Goal: Communication & Community: Answer question/provide support

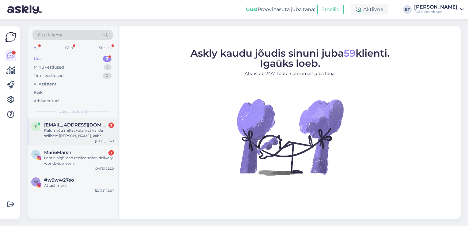
click at [76, 128] on div "Palun nõu millist valamut valida sellisele [PERSON_NAME], kahe valamuosaga eeli…" at bounding box center [79, 133] width 70 height 11
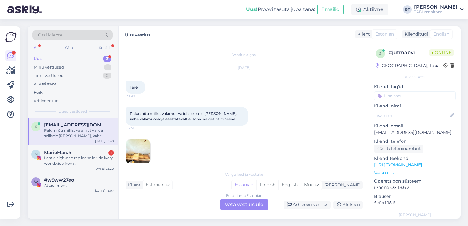
scroll to position [8, 0]
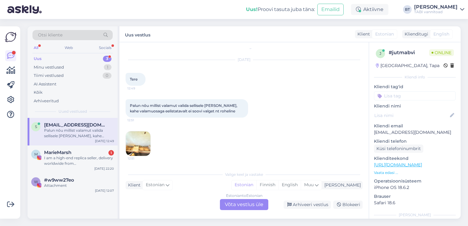
click at [258, 205] on div "Estonian to Estonian Võta vestlus üle" at bounding box center [244, 204] width 48 height 11
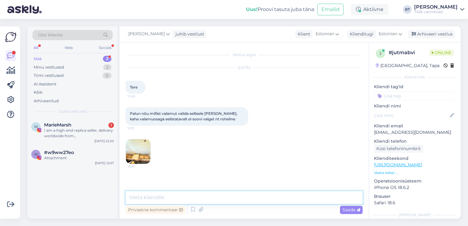
click at [204, 203] on textarea at bounding box center [244, 197] width 237 height 13
type textarea "Tere"
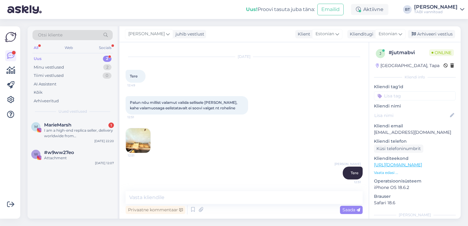
click at [141, 139] on img at bounding box center [138, 140] width 25 height 25
click at [140, 145] on img at bounding box center [138, 140] width 25 height 25
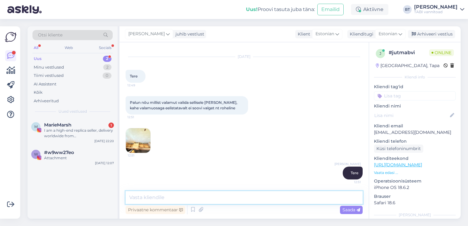
click at [217, 198] on textarea at bounding box center [244, 197] width 237 height 13
type textarea "Mis on kapi sügavuse mõõt?"
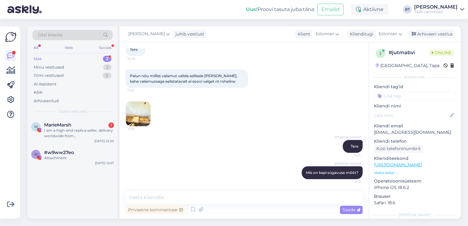
click at [133, 113] on img at bounding box center [138, 114] width 25 height 25
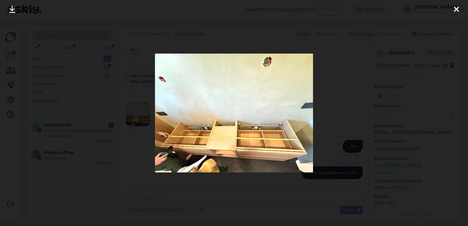
scroll to position [70, 0]
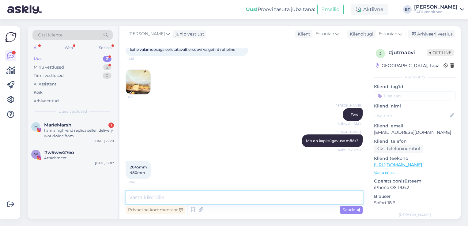
click at [188, 202] on textarea at bounding box center [244, 197] width 237 height 13
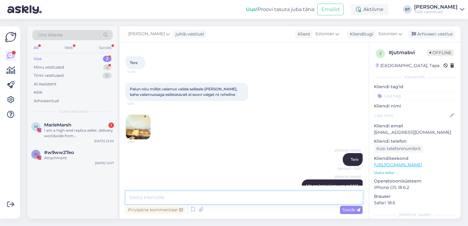
scroll to position [8, 0]
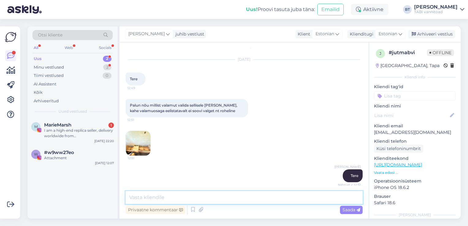
click at [192, 198] on textarea at bounding box center [244, 197] width 237 height 13
paste textarea "[URL][DOMAIN_NAME][PERSON_NAME]"
type textarea "[URL][DOMAIN_NAME][PERSON_NAME]"
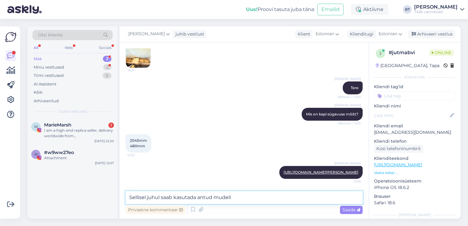
type textarea "Sellisel juhul saab kasutada antud mudelit"
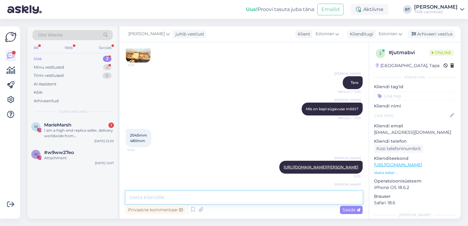
scroll to position [127, 0]
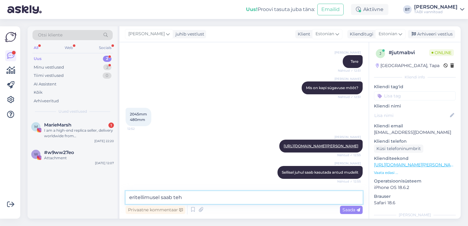
type textarea "eritellimusel saab teha"
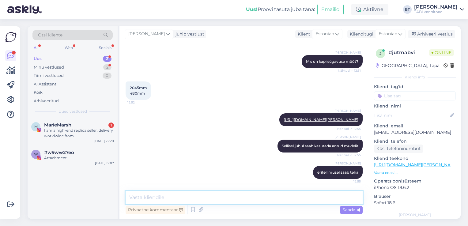
scroll to position [154, 0]
click at [275, 196] on textarea at bounding box center [244, 197] width 237 height 13
type textarea "Hind 1570 eurot"
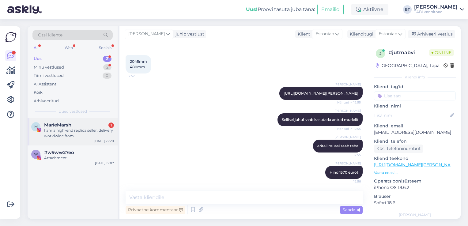
click at [78, 136] on div "I am a high-end replica seller, delivery worldwide from [GEOGRAPHIC_DATA]. We o…" at bounding box center [79, 133] width 70 height 11
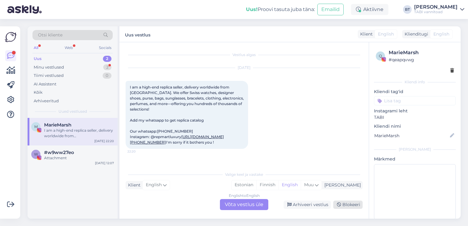
click at [351, 206] on div "Blokeeri" at bounding box center [347, 205] width 29 height 8
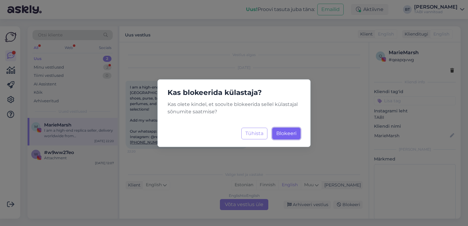
click at [287, 133] on span "Blokeeri" at bounding box center [286, 134] width 20 height 6
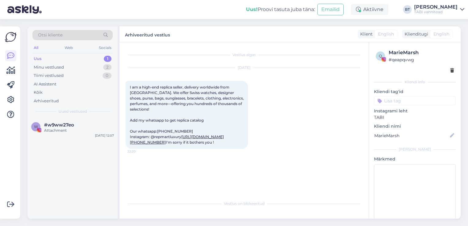
scroll to position [0, 0]
click at [63, 59] on div "Uus 1" at bounding box center [72, 59] width 80 height 9
click at [62, 68] on div "Minu vestlused" at bounding box center [49, 67] width 30 height 6
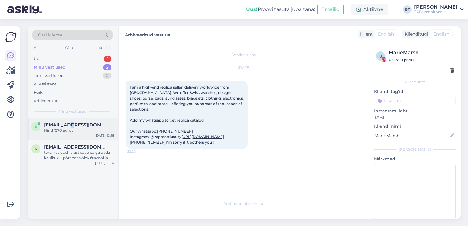
click at [66, 126] on span "[EMAIL_ADDRESS][DOMAIN_NAME]" at bounding box center [76, 125] width 64 height 6
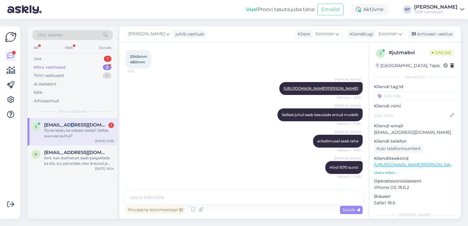
scroll to position [207, 0]
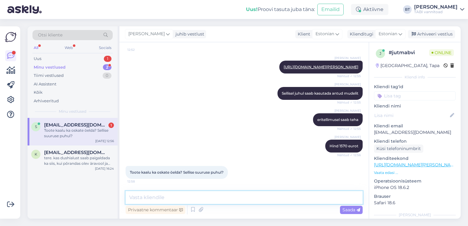
click at [218, 195] on textarea at bounding box center [244, 197] width 237 height 13
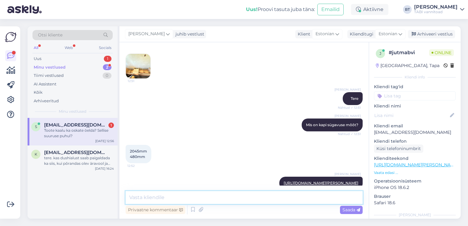
scroll to position [54, 0]
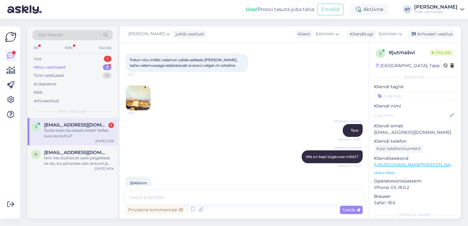
click at [135, 102] on img at bounding box center [138, 98] width 25 height 25
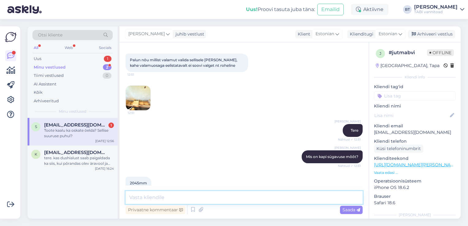
click at [244, 198] on textarea at bounding box center [244, 197] width 237 height 13
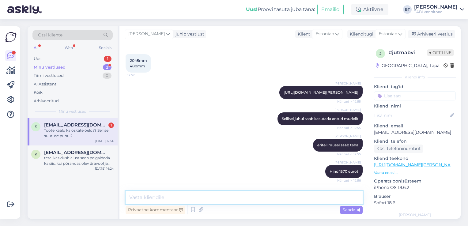
scroll to position [207, 0]
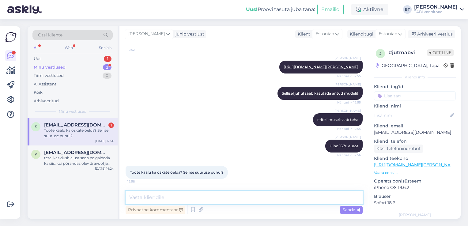
click at [213, 194] on textarea at bounding box center [244, 197] width 237 height 13
type textarea "s"
type textarea "ü"
type textarea "kui palju on ruumi sahtli ülemisest servast nö tasapinnani?"
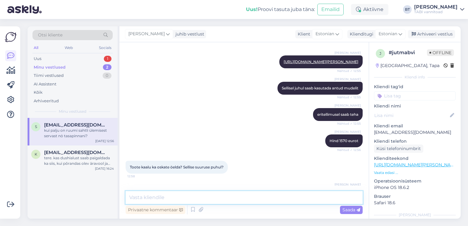
scroll to position [233, 0]
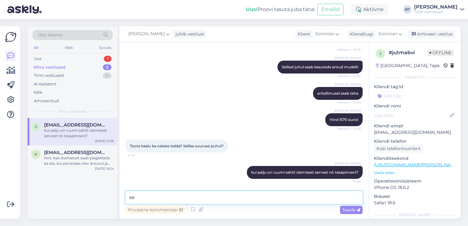
type textarea "s"
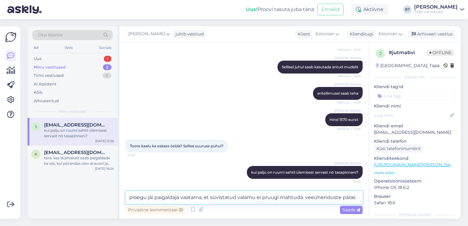
type textarea "praegu jäi paigaldaja vaatama, et süvistatud valamu ei pruugi mahtuda. veeühend…"
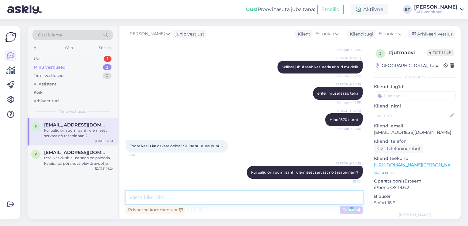
scroll to position [265, 0]
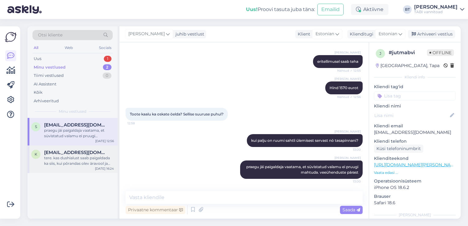
click at [70, 161] on div "tere. kas dushialust saab paigaldada ka siis, kui põrandas olev äravool ja dush…" at bounding box center [79, 160] width 70 height 11
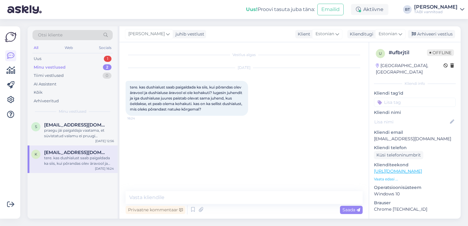
scroll to position [0, 0]
click at [75, 130] on div "praegu jäi paigaldaja vaatama, et süvistatud valamu ei pruugi mahtuda. veeühend…" at bounding box center [79, 133] width 70 height 11
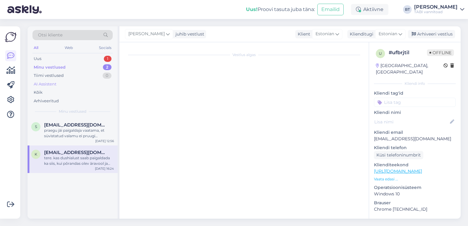
scroll to position [265, 0]
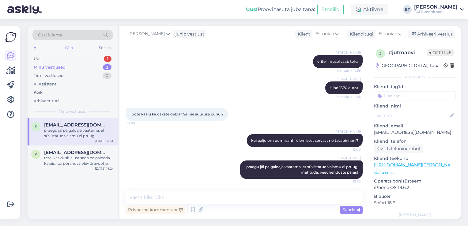
click at [71, 47] on div "Web" at bounding box center [68, 48] width 11 height 8
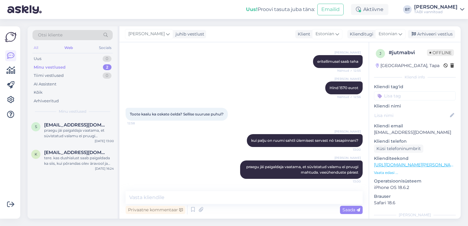
click at [38, 48] on div "All" at bounding box center [35, 48] width 7 height 8
click at [69, 59] on div "Uus 1" at bounding box center [72, 59] width 80 height 9
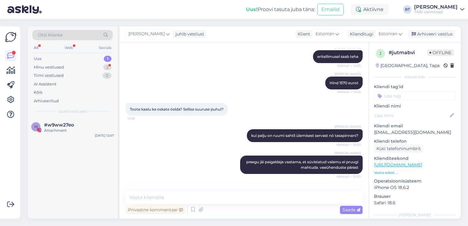
scroll to position [291, 0]
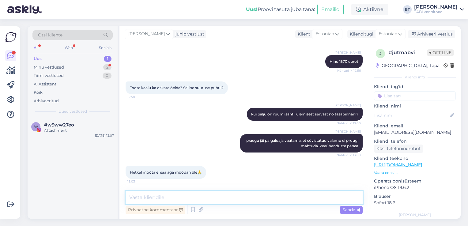
click at [194, 197] on textarea at bounding box center [244, 197] width 237 height 13
click at [228, 196] on textarea at bounding box center [244, 197] width 237 height 13
type textarea "kaal ca 25kg"
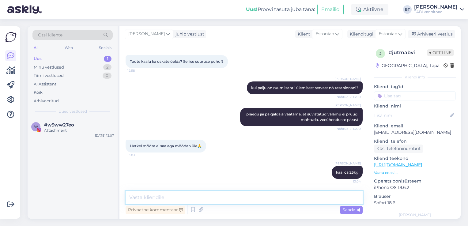
click at [228, 198] on textarea at bounding box center [244, 197] width 237 height 13
type textarea "sahtli ja tasapinna vahele on vaja ca 20cm vaba ruumi"
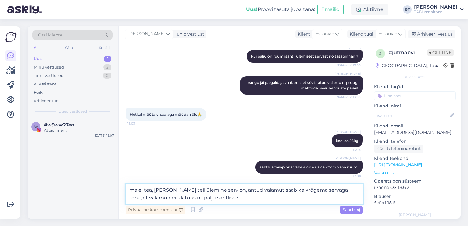
type textarea "ma ei tea, [PERSON_NAME] teil ülemine serv on, antud valamut saab ka krõgema se…"
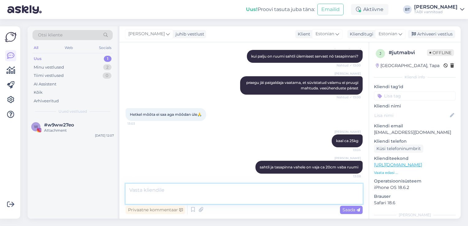
scroll to position [381, 0]
